Goal: Information Seeking & Learning: Learn about a topic

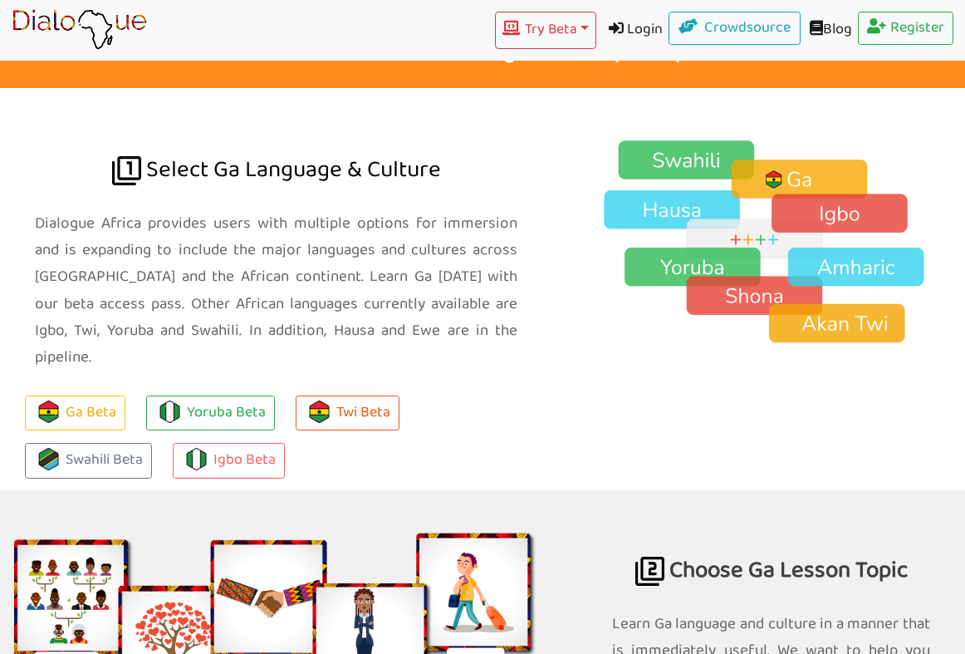
scroll to position [1212, 0]
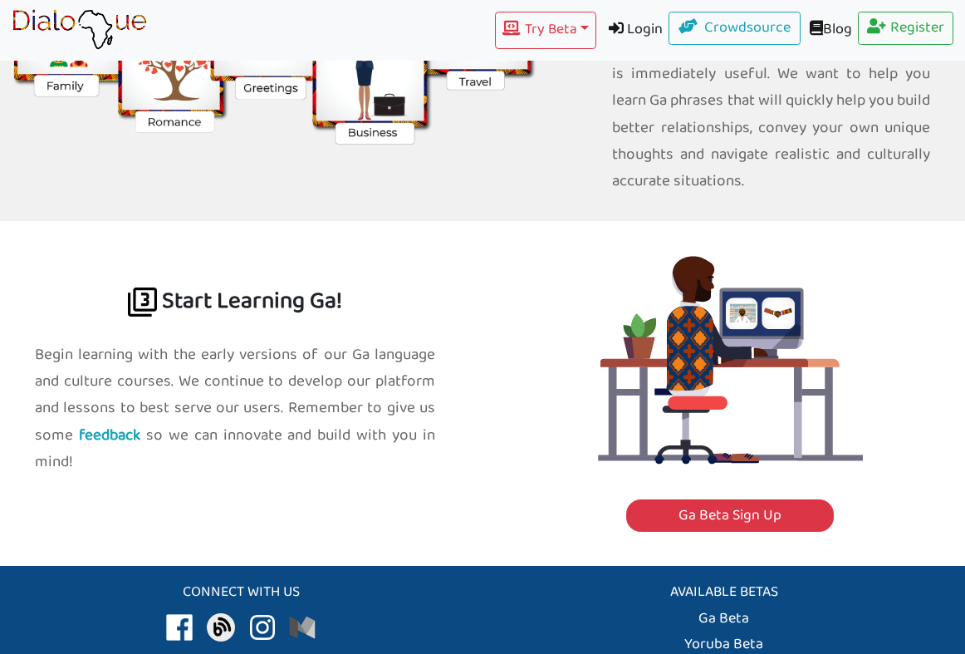
scroll to position [1830, 0]
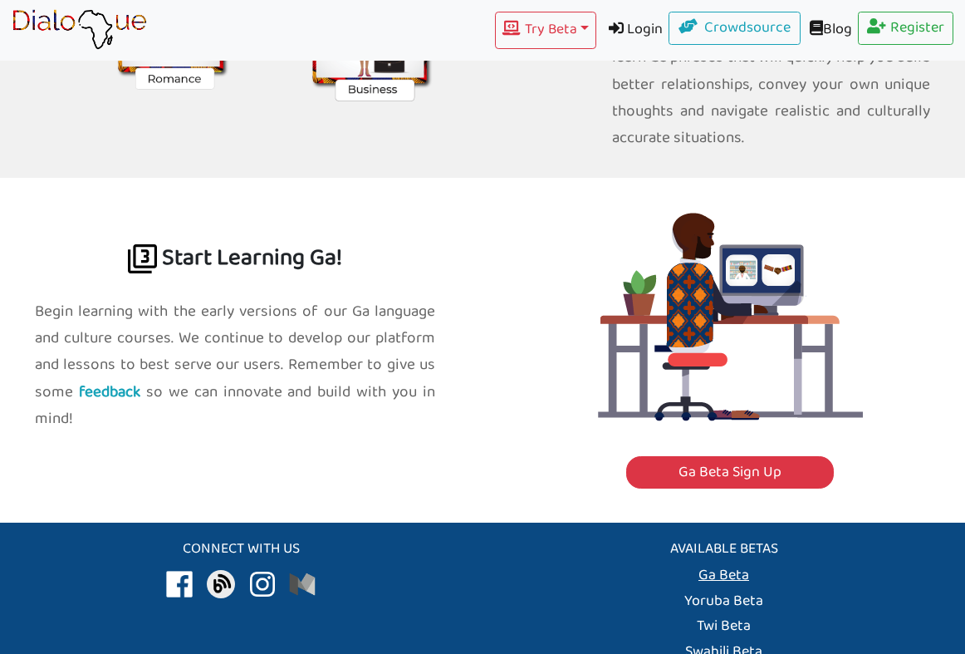
click at [718, 562] on link "Ga Beta" at bounding box center [724, 575] width 51 height 26
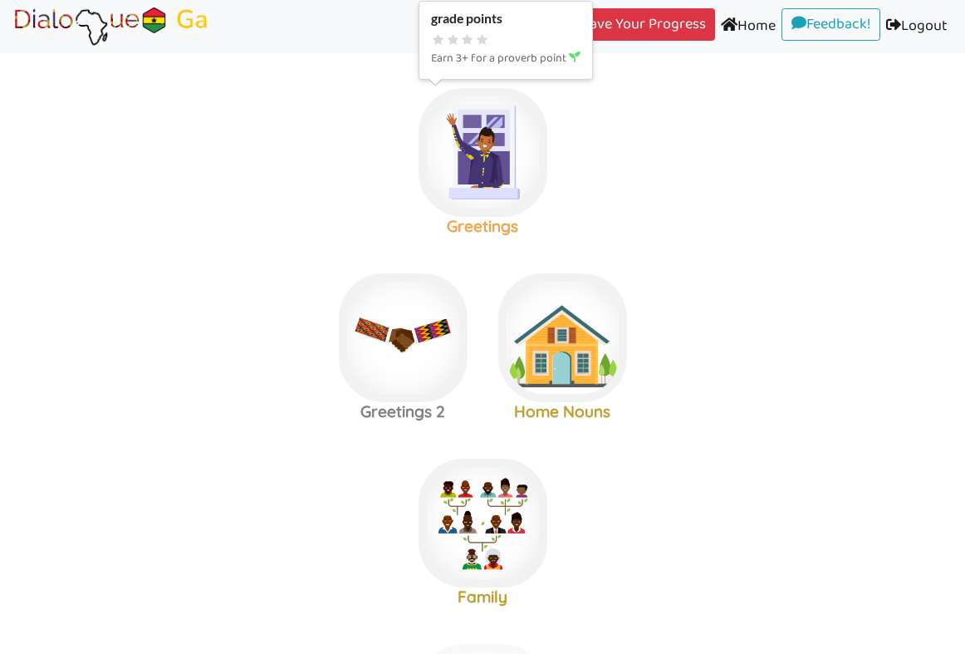
click at [512, 159] on img at bounding box center [483, 152] width 129 height 129
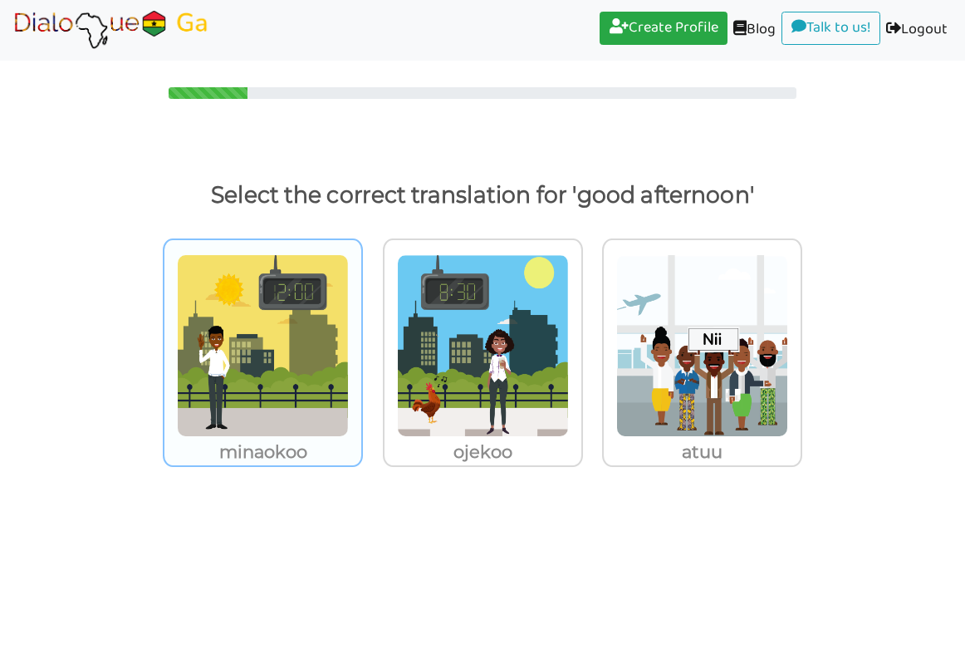
click at [311, 407] on img at bounding box center [263, 345] width 172 height 183
click at [361, 341] on input "minaokoo" at bounding box center [367, 335] width 12 height 12
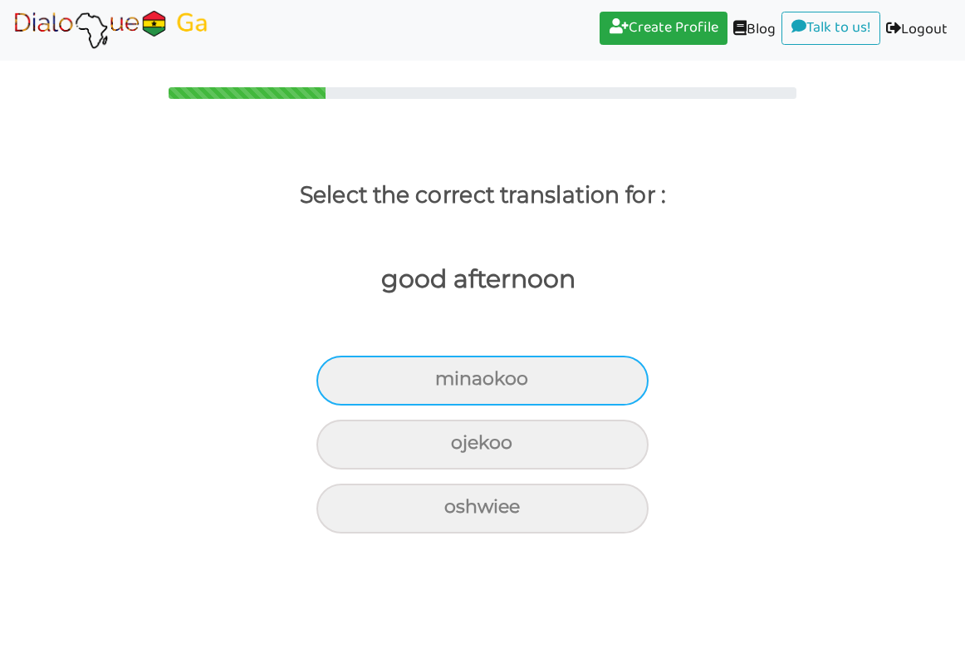
click at [517, 383] on div "minaokoo" at bounding box center [482, 381] width 332 height 50
click at [448, 383] on input "minaokoo" at bounding box center [442, 379] width 11 height 11
radio input "true"
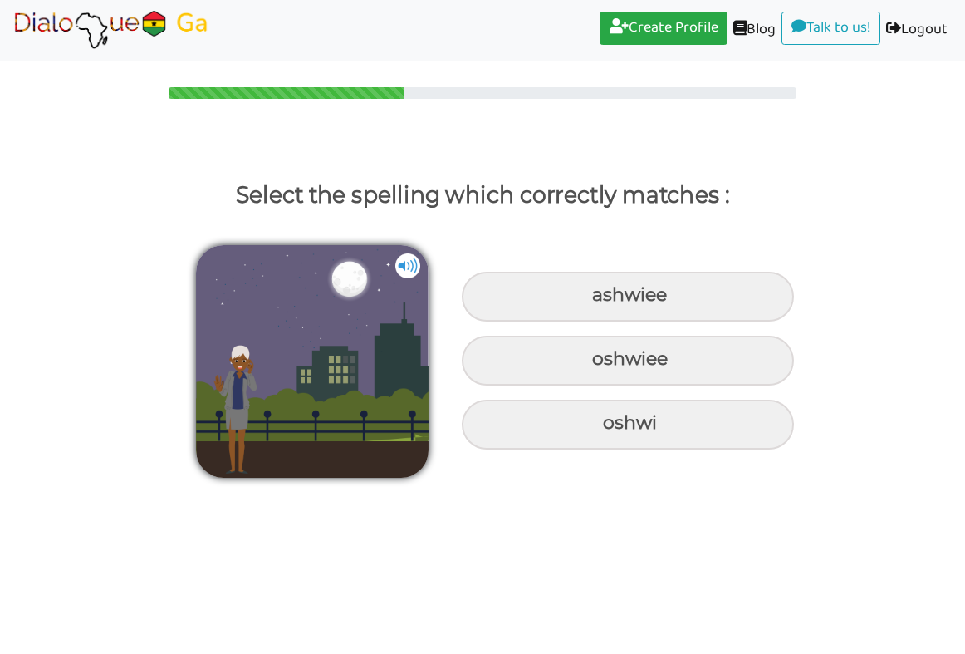
click at [411, 265] on img at bounding box center [407, 265] width 25 height 25
click at [413, 257] on img at bounding box center [407, 265] width 25 height 25
click at [531, 351] on div "oshwiee" at bounding box center [628, 361] width 332 height 50
click at [589, 354] on input "oshwiee" at bounding box center [594, 359] width 11 height 11
radio input "true"
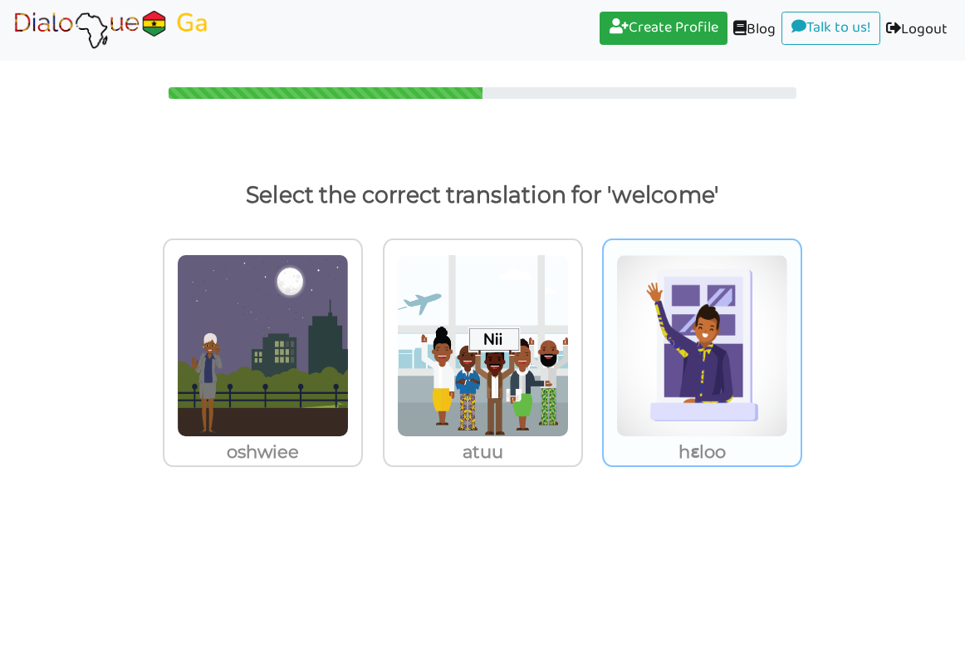
click at [685, 406] on img at bounding box center [702, 345] width 172 height 183
click at [801, 341] on input "hɛloo" at bounding box center [807, 335] width 12 height 12
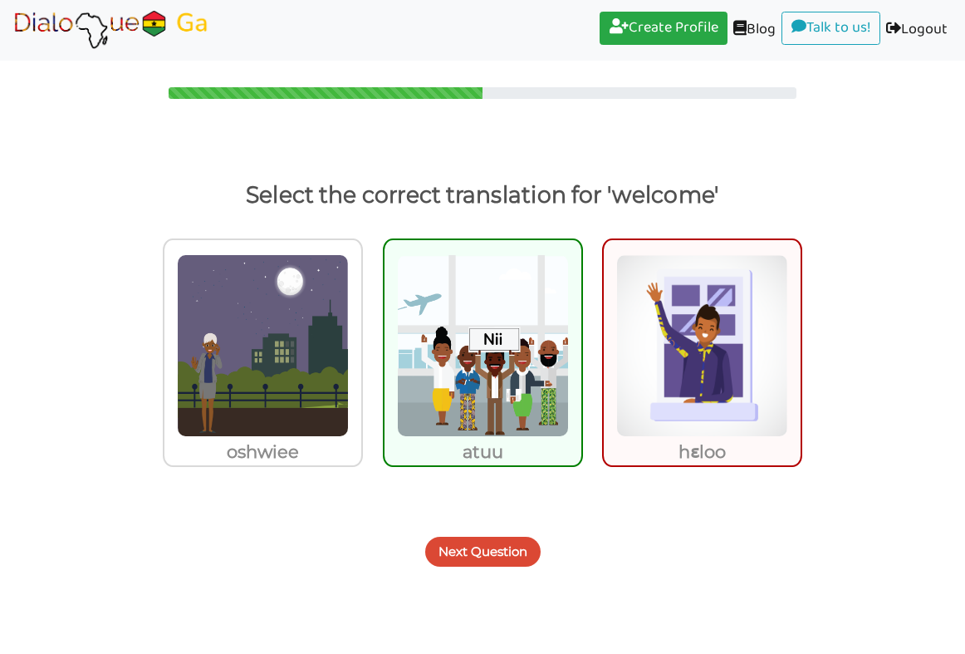
click at [508, 412] on img at bounding box center [483, 345] width 172 height 183
click at [581, 341] on input "atuu" at bounding box center [587, 335] width 12 height 12
click at [556, 308] on img at bounding box center [483, 345] width 172 height 183
click at [581, 329] on input "atuu" at bounding box center [587, 335] width 12 height 12
radio input "true"
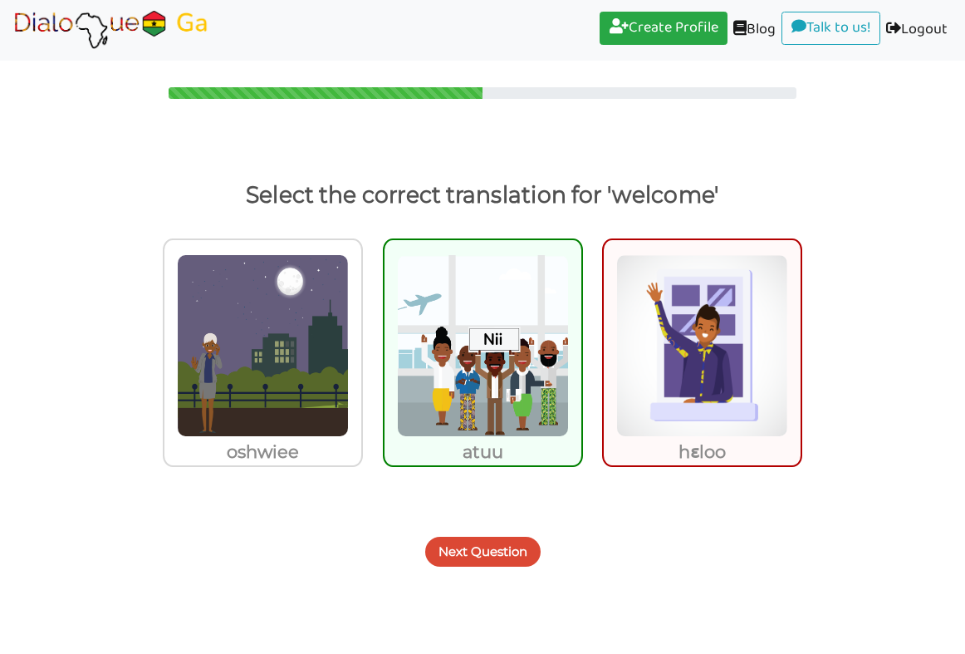
click at [681, 317] on img at bounding box center [702, 345] width 172 height 183
click at [801, 329] on input "hɛloo" at bounding box center [807, 335] width 12 height 12
click at [510, 336] on img at bounding box center [483, 345] width 172 height 183
click at [581, 336] on input "atuu" at bounding box center [587, 335] width 12 height 12
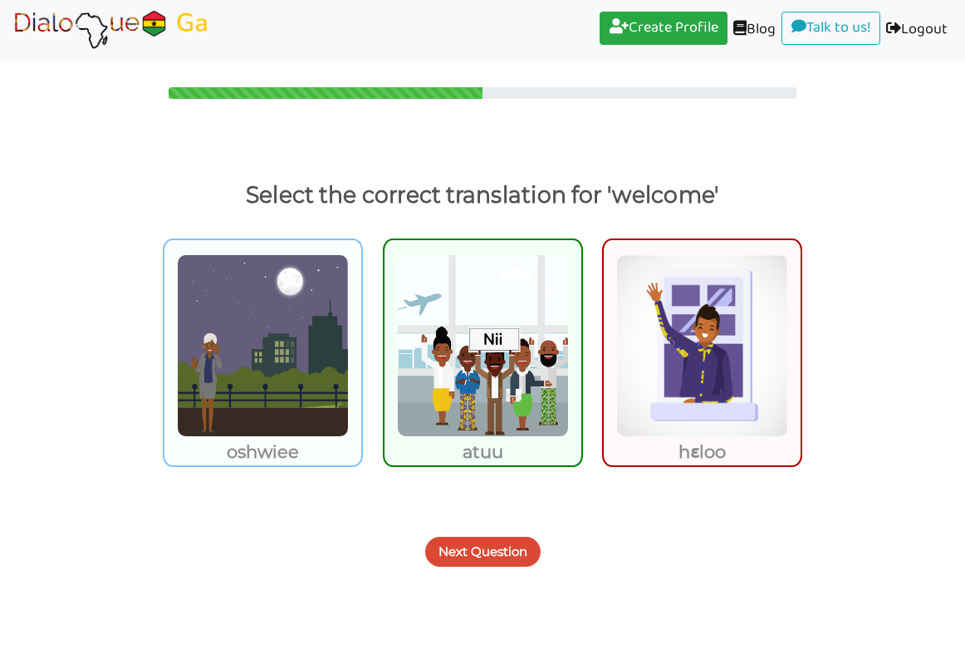
click at [300, 350] on img at bounding box center [263, 345] width 172 height 183
click at [361, 341] on input "oshwiee" at bounding box center [367, 335] width 12 height 12
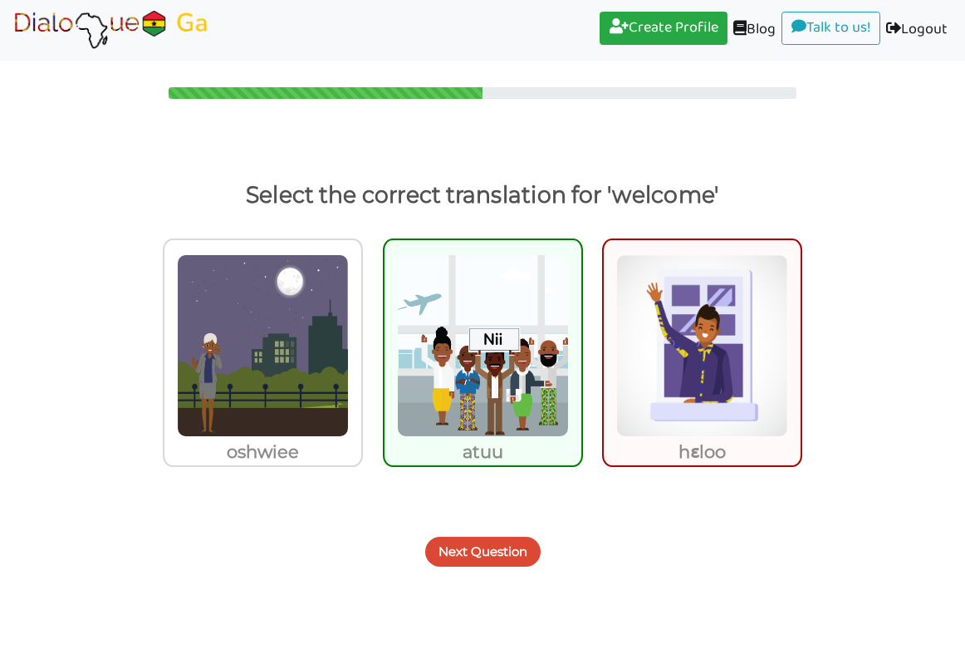
click at [468, 397] on img at bounding box center [483, 345] width 172 height 183
click at [581, 341] on input "atuu" at bounding box center [587, 335] width 12 height 12
click at [466, 545] on button "Next Question" at bounding box center [482, 552] width 115 height 30
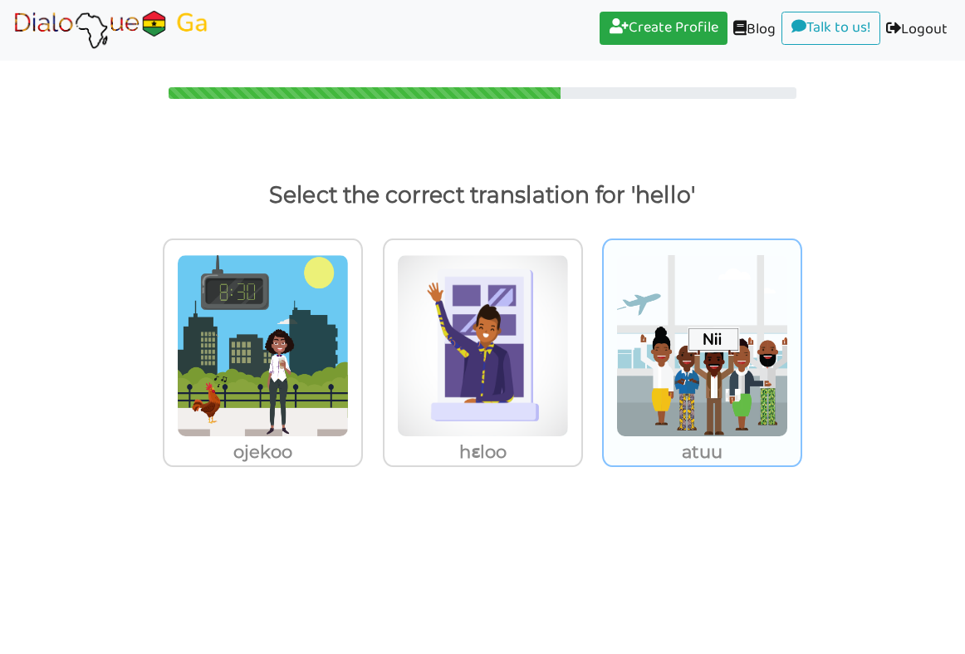
click at [650, 407] on img at bounding box center [702, 345] width 172 height 183
click at [801, 341] on input "atuu" at bounding box center [807, 335] width 12 height 12
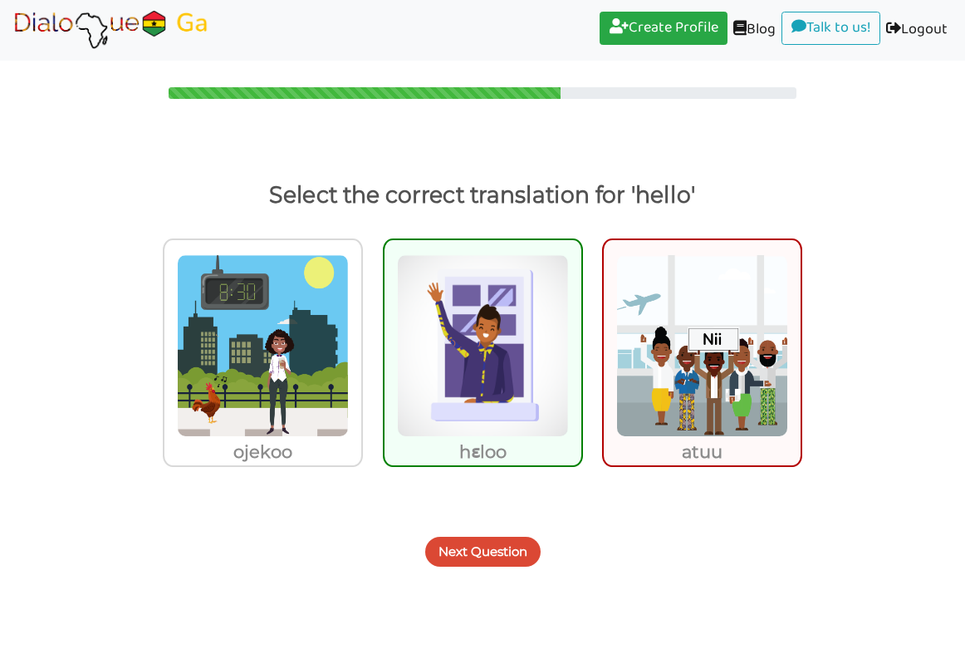
click at [466, 544] on button "Next Question" at bounding box center [482, 552] width 115 height 30
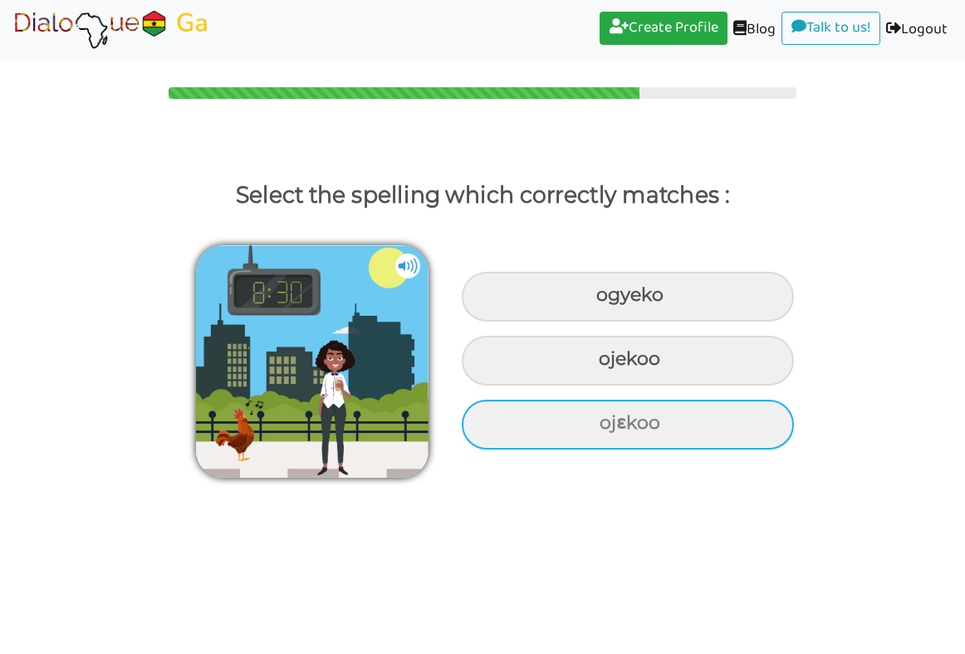
click at [534, 426] on div "ojɛkoo" at bounding box center [628, 425] width 332 height 50
click at [596, 426] on input "ojɛkoo" at bounding box center [601, 423] width 11 height 11
radio input "true"
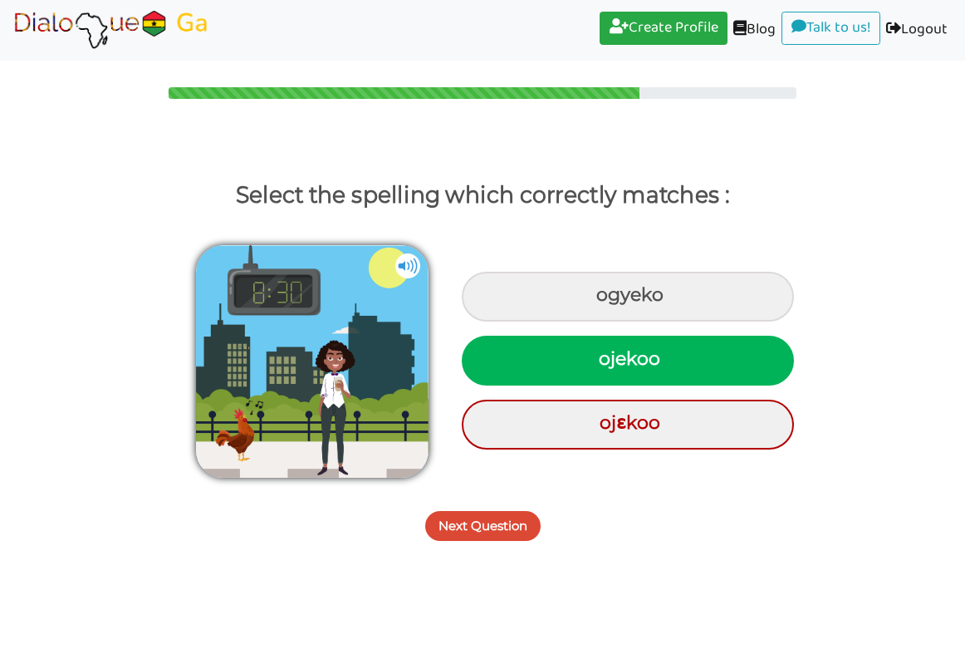
click at [493, 522] on button "Next Question" at bounding box center [482, 526] width 115 height 30
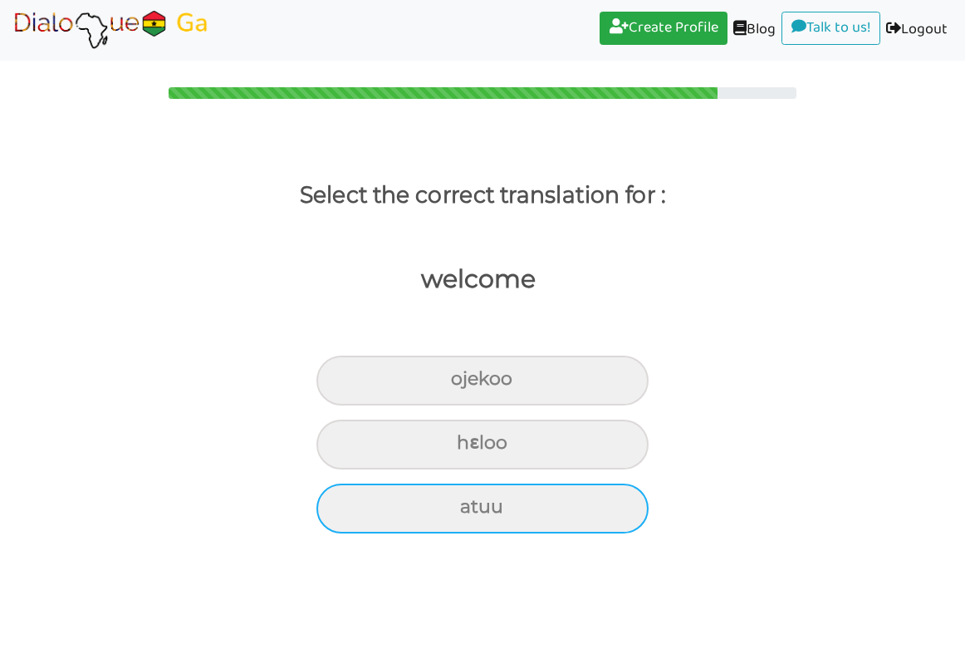
click at [515, 508] on div "atuu" at bounding box center [482, 508] width 332 height 50
click at [473, 508] on input "atuu" at bounding box center [467, 507] width 11 height 11
radio input "true"
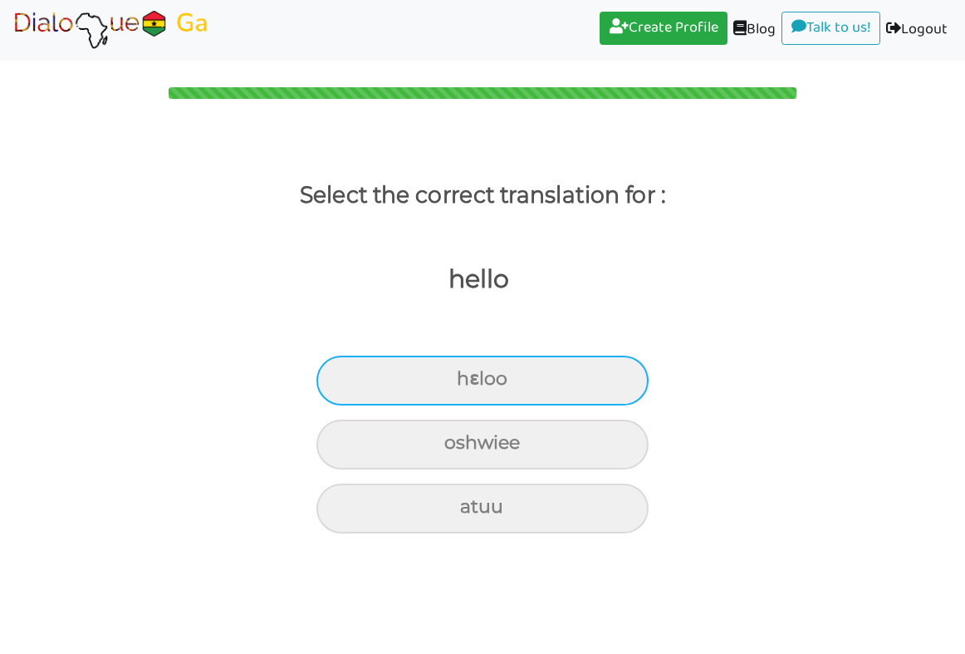
click at [527, 382] on div "hɛloo" at bounding box center [482, 381] width 332 height 50
click at [469, 382] on input "hɛloo" at bounding box center [463, 379] width 11 height 11
radio input "true"
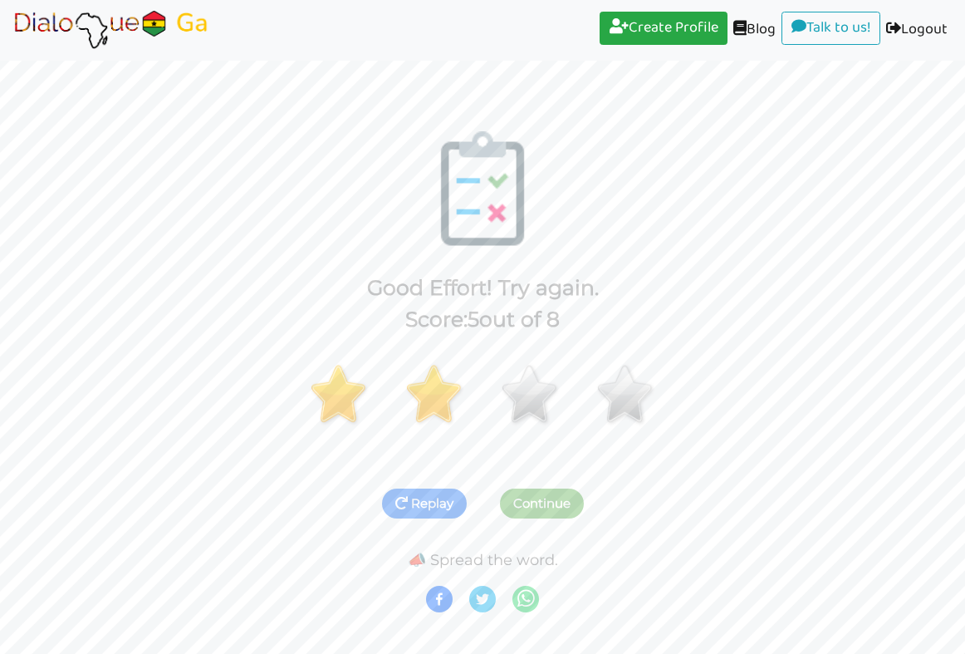
click at [414, 506] on button "Replay" at bounding box center [424, 503] width 85 height 30
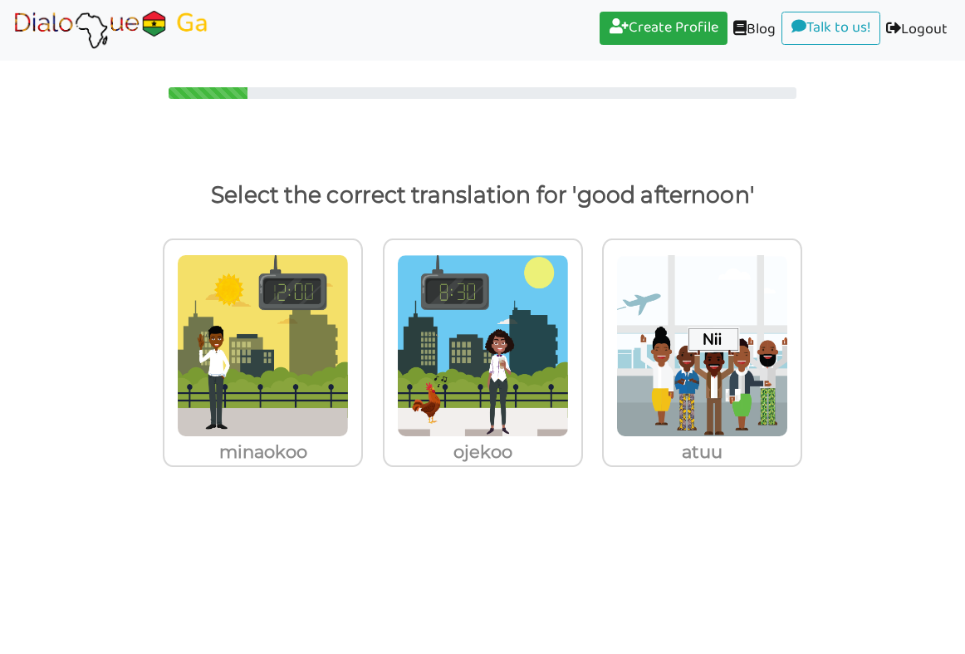
click at [117, 24] on img at bounding box center [111, 30] width 199 height 42
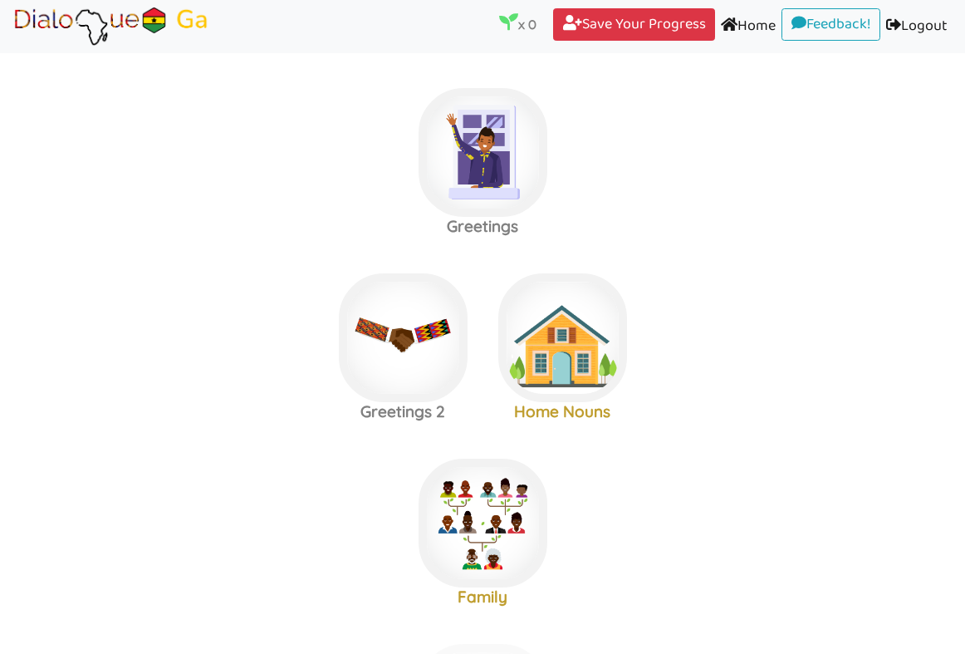
click at [12, 47] on area at bounding box center [12, 47] width 0 height 0
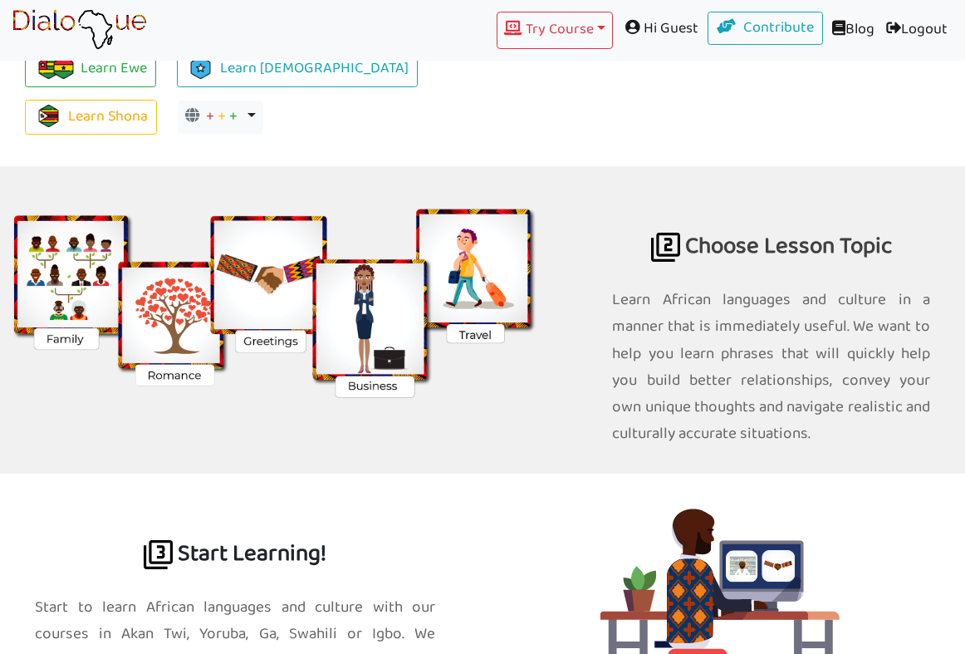
scroll to position [1895, 0]
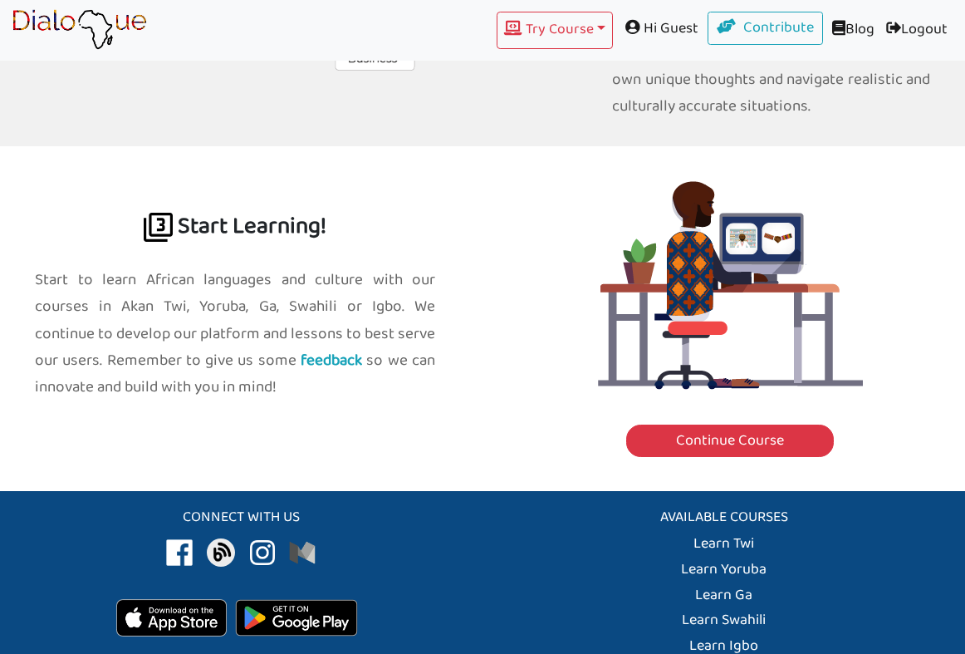
click at [424, 508] on div "Connect with us" at bounding box center [241, 589] width 483 height 162
click at [717, 582] on link "Learn Ga" at bounding box center [723, 595] width 57 height 26
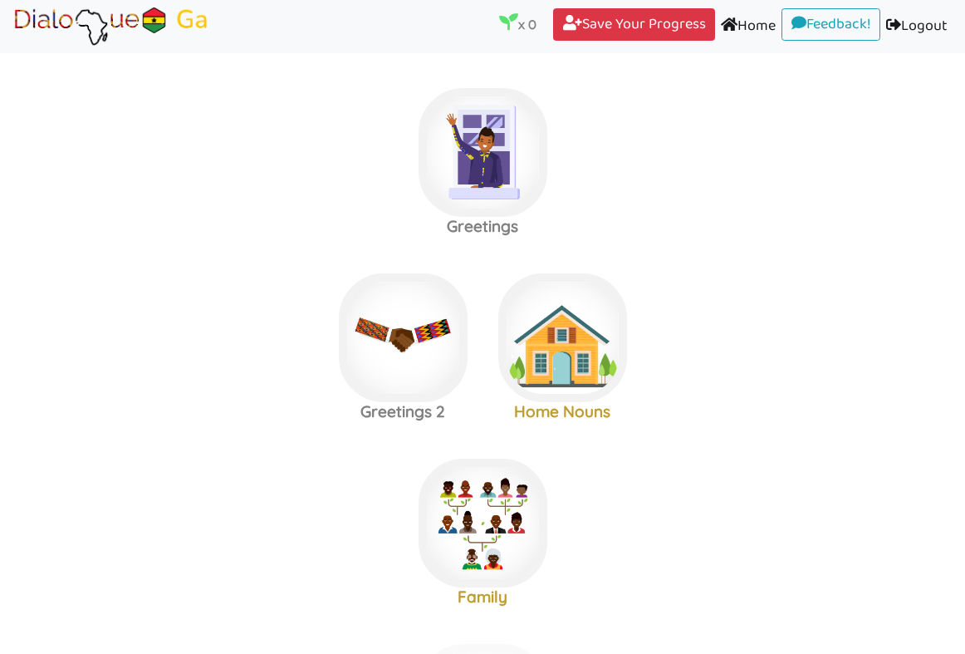
click at [12, 47] on area at bounding box center [12, 47] width 0 height 0
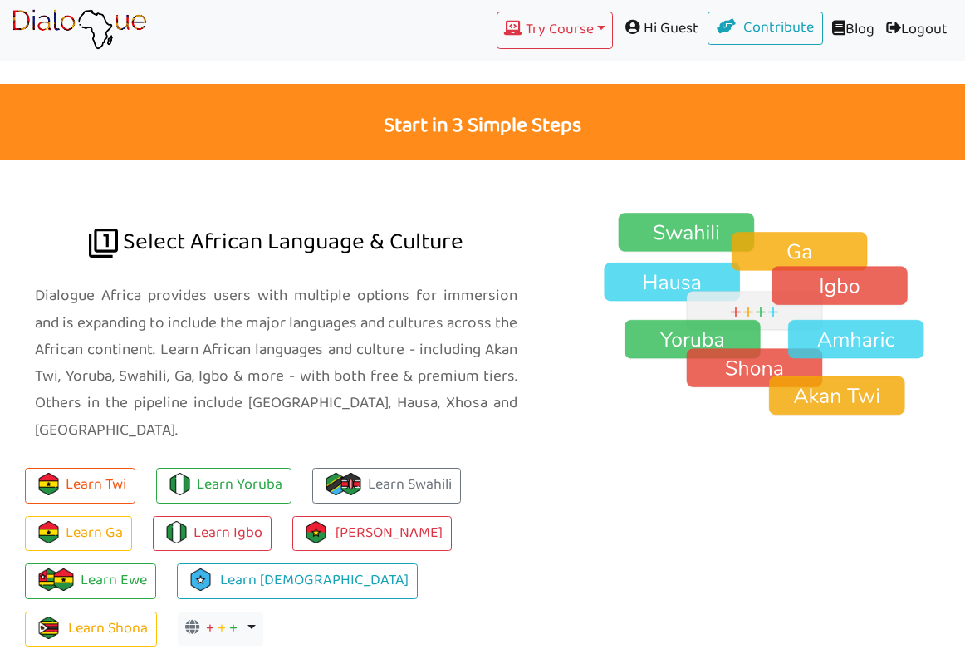
scroll to position [1060, 0]
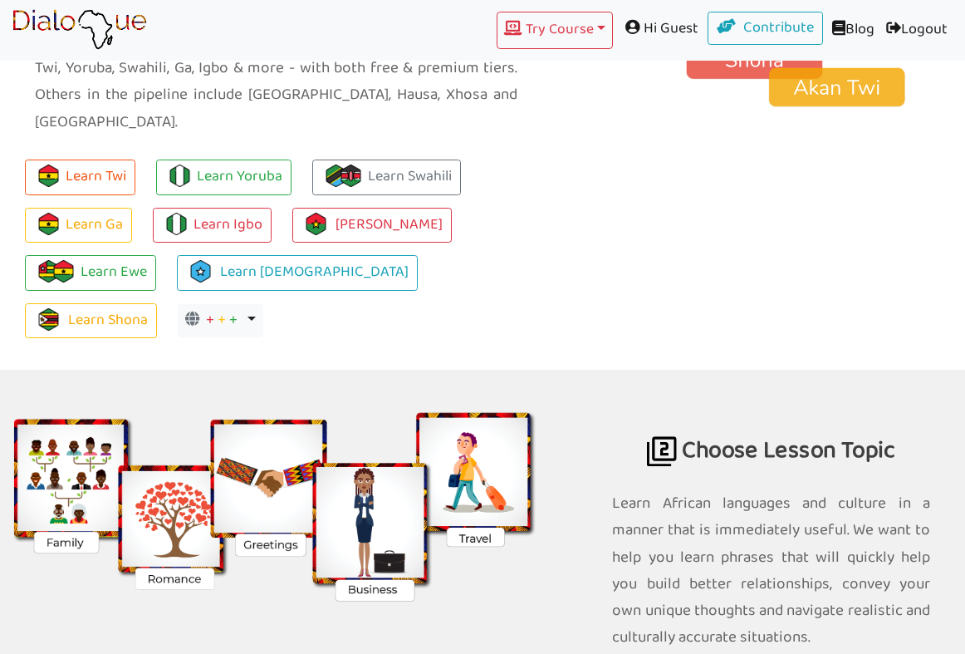
scroll to position [1369, 0]
